Goal: Information Seeking & Learning: Learn about a topic

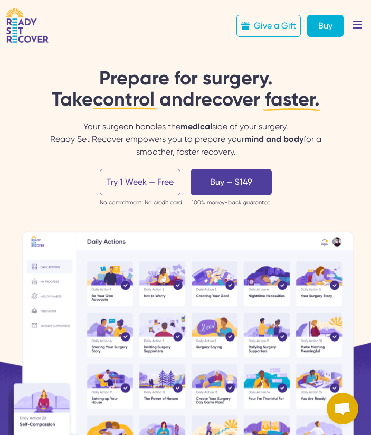
click at [364, 29] on icon at bounding box center [357, 24] width 23 height 23
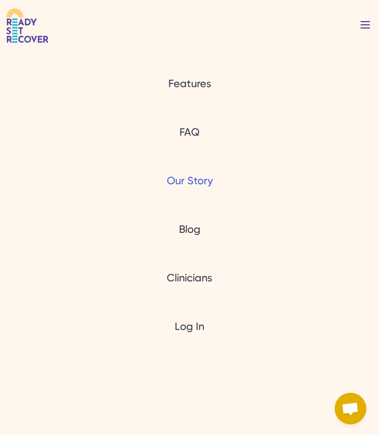
click at [202, 184] on link "Our Story" at bounding box center [190, 180] width 46 height 15
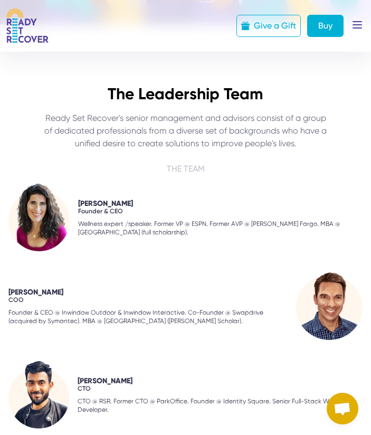
scroll to position [899, 0]
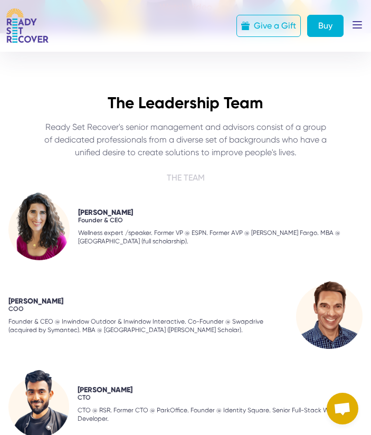
click at [257, 286] on div "[PERSON_NAME] Founder & CEO Wellness expert /speaker. Former VP @ ESPN. Former …" at bounding box center [185, 315] width 354 height 245
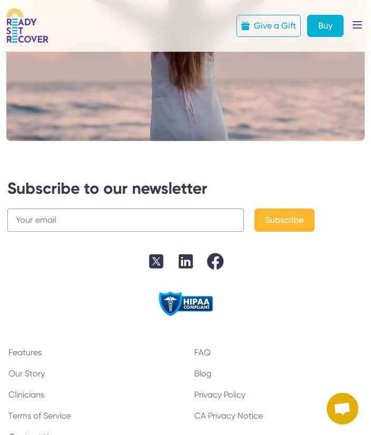
scroll to position [2367, 0]
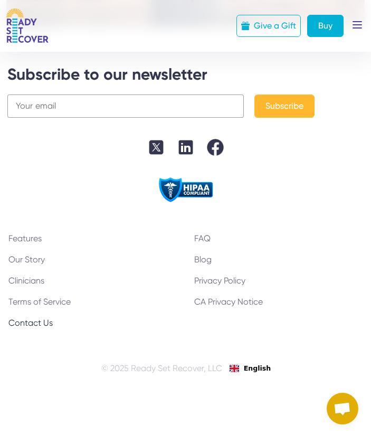
click at [40, 326] on div "Contact Us" at bounding box center [93, 323] width 186 height 13
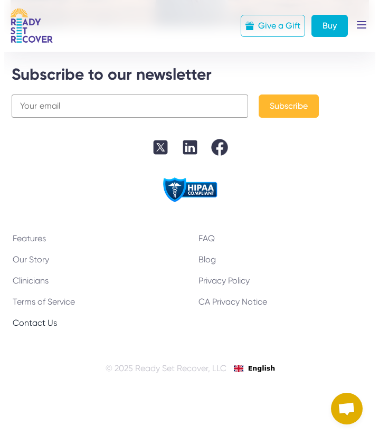
scroll to position [2372, 0]
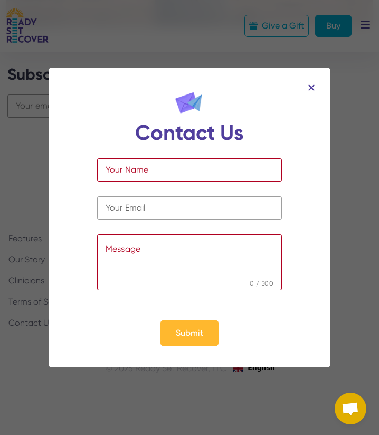
click at [313, 84] on img at bounding box center [311, 87] width 6 height 6
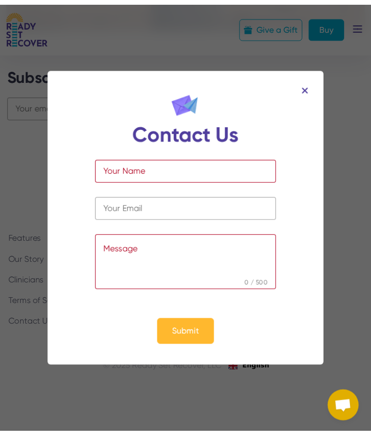
scroll to position [2367, 0]
